Goal: Information Seeking & Learning: Learn about a topic

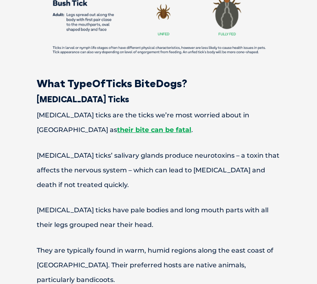
scroll to position [1011, 0]
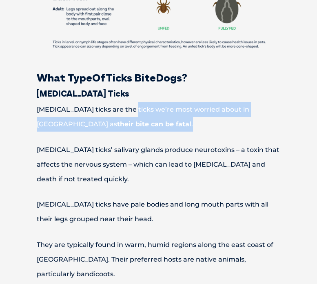
drag, startPoint x: 125, startPoint y: 96, endPoint x: 197, endPoint y: 105, distance: 72.0
click at [197, 105] on p "[MEDICAL_DATA] ticks are the ticks we’re most worried about in [GEOGRAPHIC_DATA…" at bounding box center [158, 116] width 301 height 29
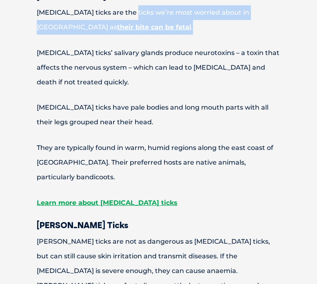
scroll to position [1109, 0]
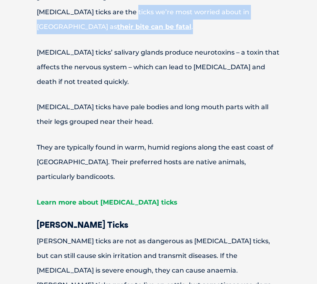
click at [108, 199] on link "Learn more about [MEDICAL_DATA] ticks" at bounding box center [107, 203] width 141 height 8
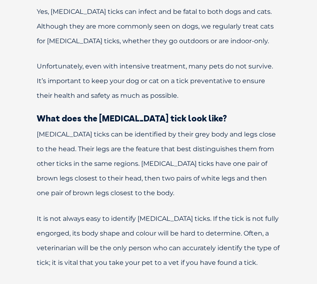
scroll to position [899, 0]
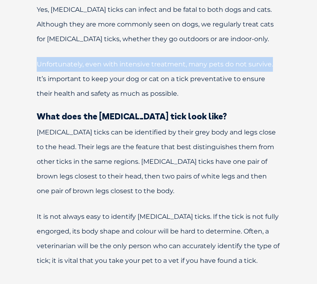
drag, startPoint x: 36, startPoint y: 20, endPoint x: 280, endPoint y: 20, distance: 244.0
click at [280, 57] on p "Unfortunately, even with intensive treatment, many pets do not survive. It’s im…" at bounding box center [158, 79] width 301 height 44
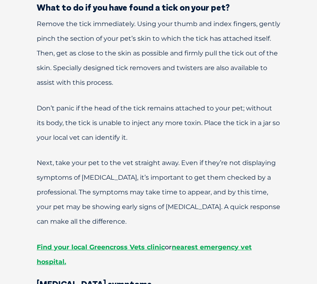
scroll to position [1899, 0]
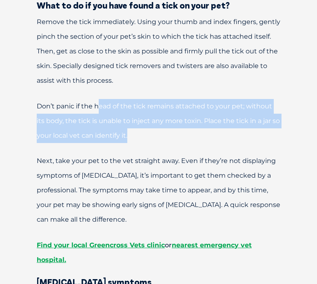
drag, startPoint x: 98, startPoint y: 60, endPoint x: 139, endPoint y: 96, distance: 54.6
click at [139, 99] on p "Don’t panic if the head of the tick remains attached to your pet; without its b…" at bounding box center [158, 121] width 301 height 44
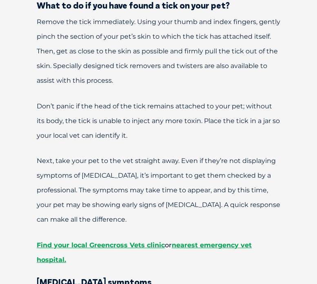
click at [139, 99] on p "Don’t panic if the head of the tick remains attached to your pet; without its b…" at bounding box center [158, 121] width 301 height 44
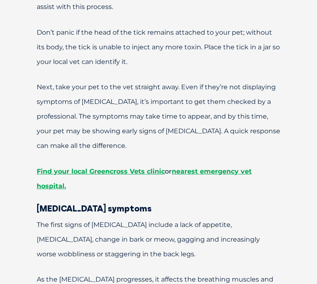
scroll to position [1975, 0]
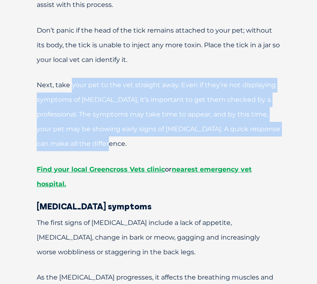
drag, startPoint x: 71, startPoint y: 43, endPoint x: 132, endPoint y: 94, distance: 79.7
click at [132, 94] on p "Next, take your pet to the vet straight away. Even if they’re not displaying sy…" at bounding box center [158, 114] width 301 height 73
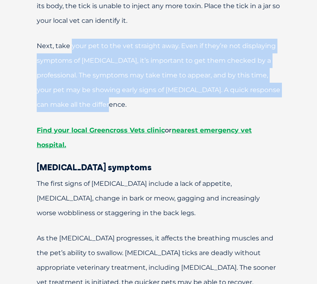
scroll to position [2022, 0]
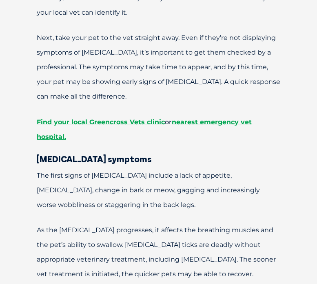
click at [140, 155] on h3 "[MEDICAL_DATA] symptoms" at bounding box center [158, 159] width 301 height 9
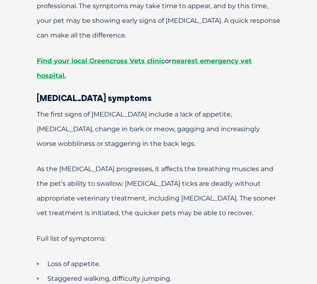
scroll to position [2093, 0]
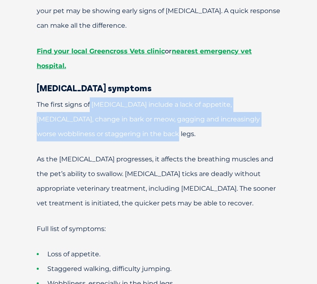
drag, startPoint x: 90, startPoint y: 62, endPoint x: 127, endPoint y: 89, distance: 46.4
click at [127, 97] on p "The first signs of [MEDICAL_DATA] include a lack of appetite, [MEDICAL_DATA], c…" at bounding box center [158, 119] width 301 height 44
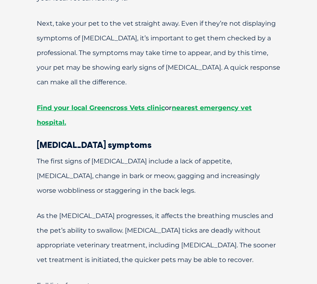
scroll to position [2020, 0]
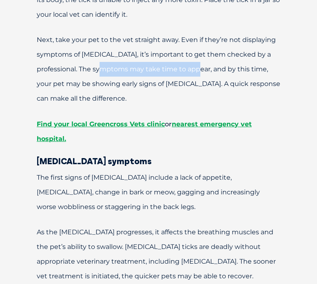
drag, startPoint x: 101, startPoint y: 29, endPoint x: 197, endPoint y: 29, distance: 95.9
click at [197, 33] on p "Next, take your pet to the vet straight away. Even if they’re not displaying sy…" at bounding box center [158, 69] width 301 height 73
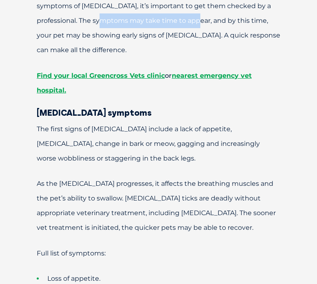
scroll to position [2072, 0]
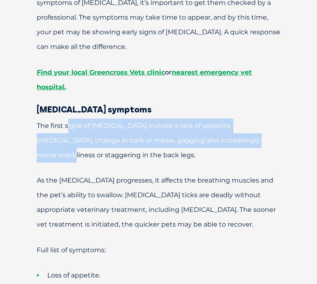
drag, startPoint x: 69, startPoint y: 84, endPoint x: 236, endPoint y: 104, distance: 168.4
click at [236, 119] on p "The first signs of [MEDICAL_DATA] include a lack of appetite, [MEDICAL_DATA], c…" at bounding box center [158, 141] width 301 height 44
click at [106, 122] on span "The first signs of [MEDICAL_DATA] include a lack of appetite, [MEDICAL_DATA], c…" at bounding box center [148, 140] width 223 height 37
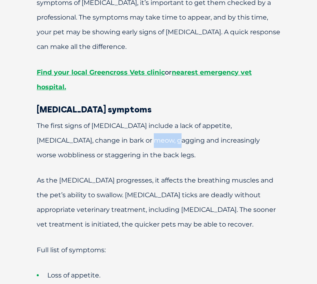
click at [106, 122] on span "The first signs of [MEDICAL_DATA] include a lack of appetite, [MEDICAL_DATA], c…" at bounding box center [148, 140] width 223 height 37
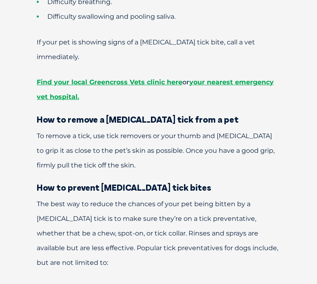
scroll to position [2464, 0]
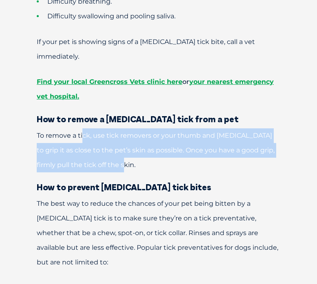
drag, startPoint x: 82, startPoint y: 76, endPoint x: 128, endPoint y: 101, distance: 52.4
click at [128, 129] on p "To remove a tick, use tick removers or your thumb and [MEDICAL_DATA] to grip it…" at bounding box center [158, 151] width 301 height 44
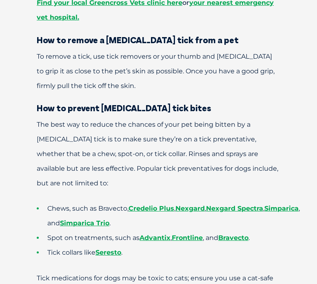
scroll to position [2543, 0]
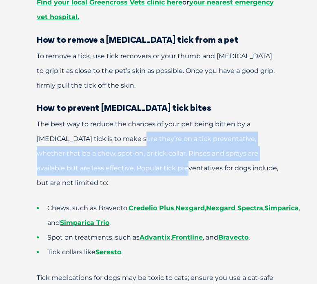
drag, startPoint x: 103, startPoint y: 82, endPoint x: 106, endPoint y: 104, distance: 22.2
click at [106, 117] on p "The best way to reduce the chances of your pet being bitten by a [MEDICAL_DATA]…" at bounding box center [158, 153] width 301 height 73
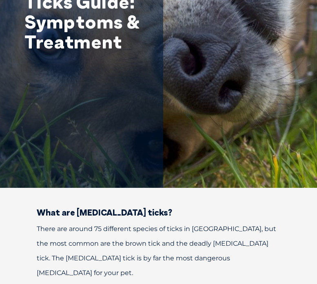
scroll to position [0, 0]
